Goal: Information Seeking & Learning: Learn about a topic

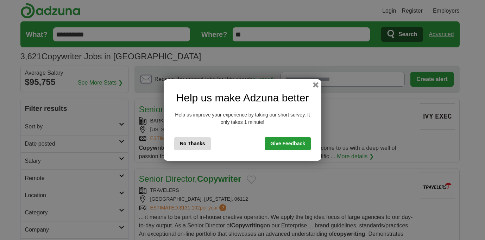
click at [183, 148] on button "No Thanks" at bounding box center [192, 143] width 37 height 13
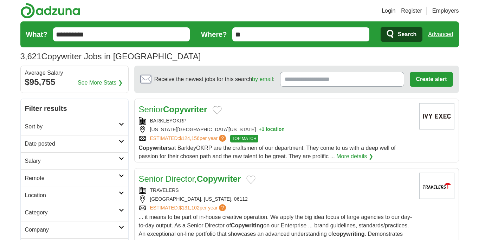
click at [69, 177] on h2 "Remote" at bounding box center [72, 178] width 94 height 8
click at [43, 195] on link "Remote jobs" at bounding box center [41, 195] width 32 height 6
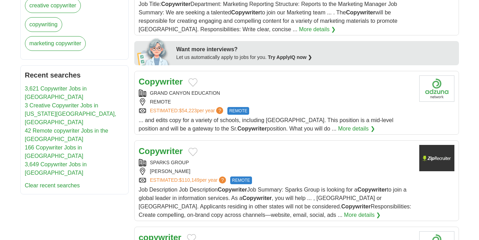
scroll to position [318, 0]
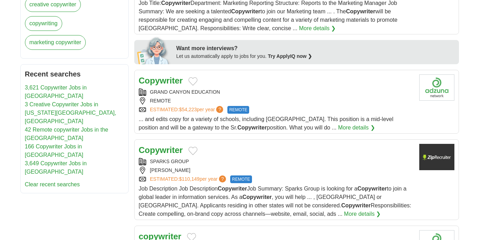
click at [358, 128] on link "More details ❯" at bounding box center [356, 128] width 37 height 8
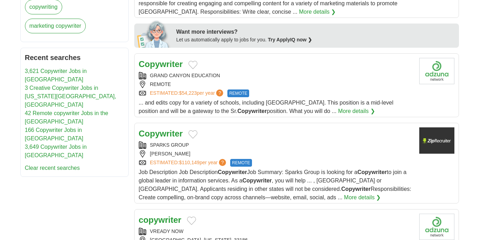
scroll to position [346, 0]
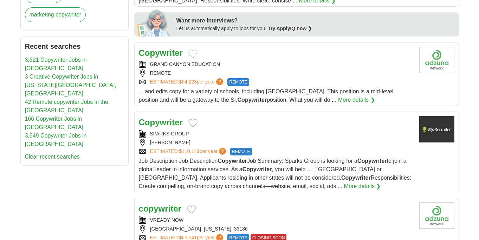
click at [166, 123] on strong "Copywriter" at bounding box center [161, 122] width 44 height 9
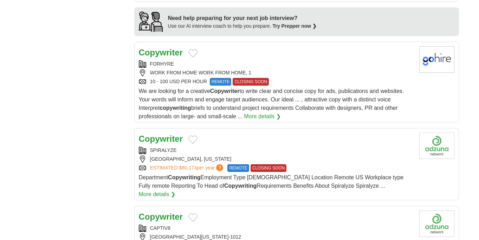
scroll to position [648, 0]
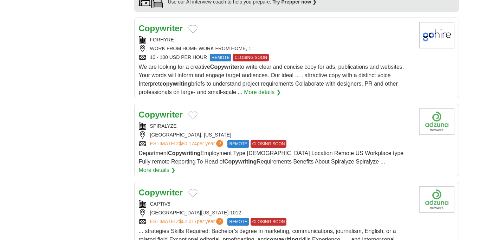
click at [162, 31] on strong "Copywriter" at bounding box center [161, 28] width 44 height 9
